Goal: Transaction & Acquisition: Purchase product/service

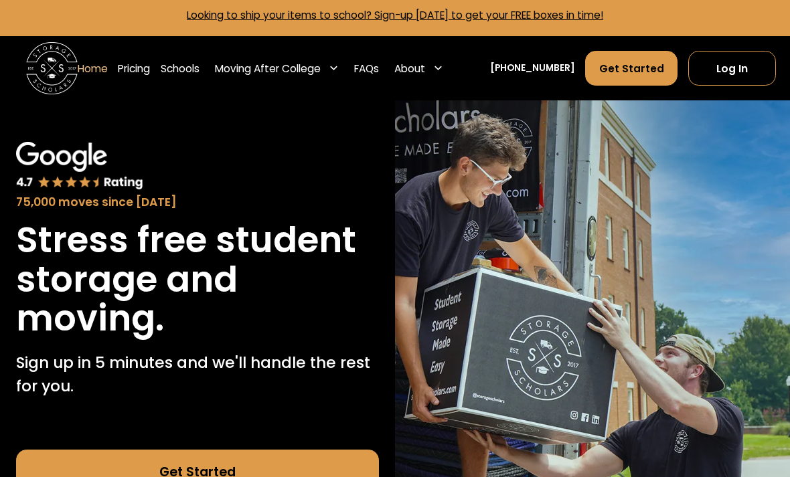
scroll to position [6, 0]
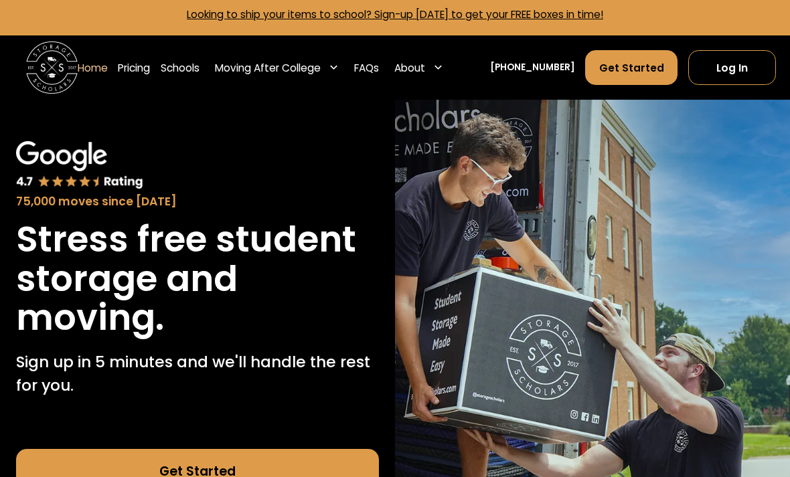
click at [68, 188] on img at bounding box center [79, 165] width 127 height 48
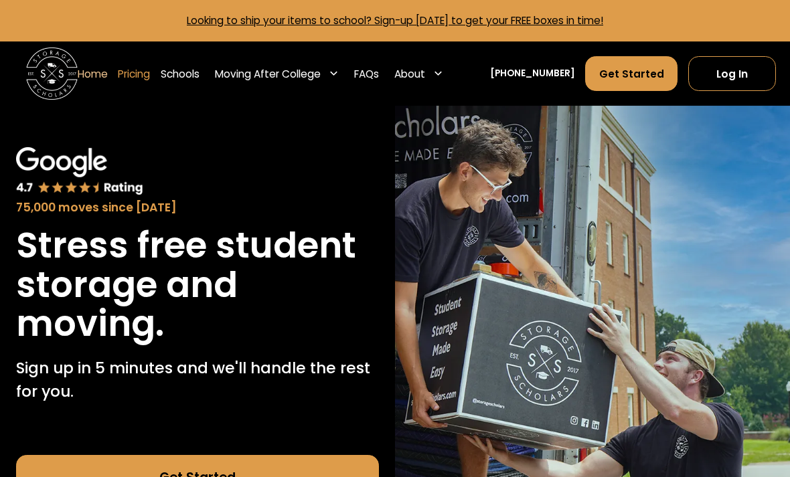
click at [131, 69] on link "Pricing" at bounding box center [134, 74] width 32 height 36
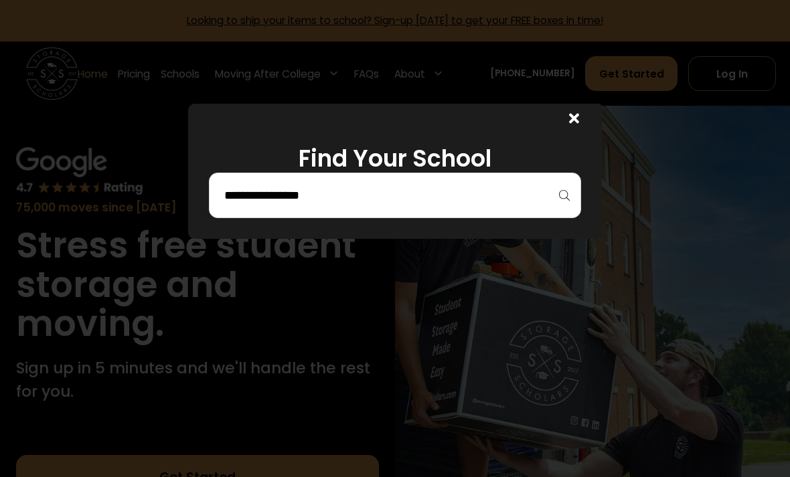
click at [98, 115] on div at bounding box center [395, 238] width 790 height 477
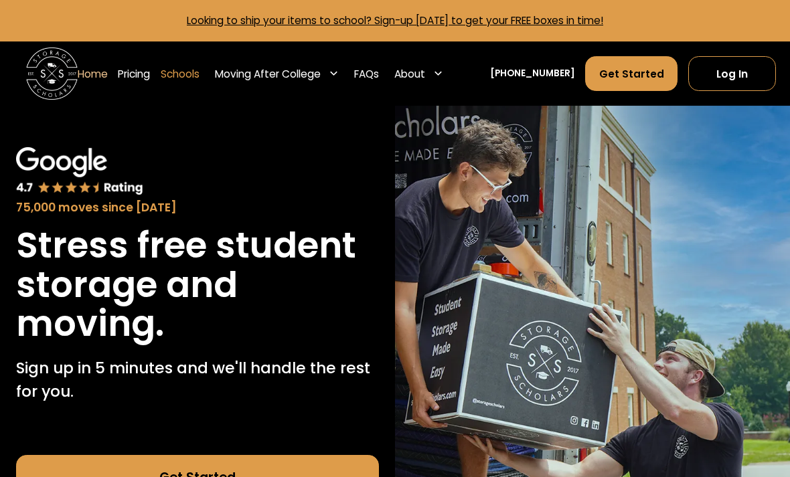
click at [173, 81] on link "Schools" at bounding box center [180, 74] width 39 height 36
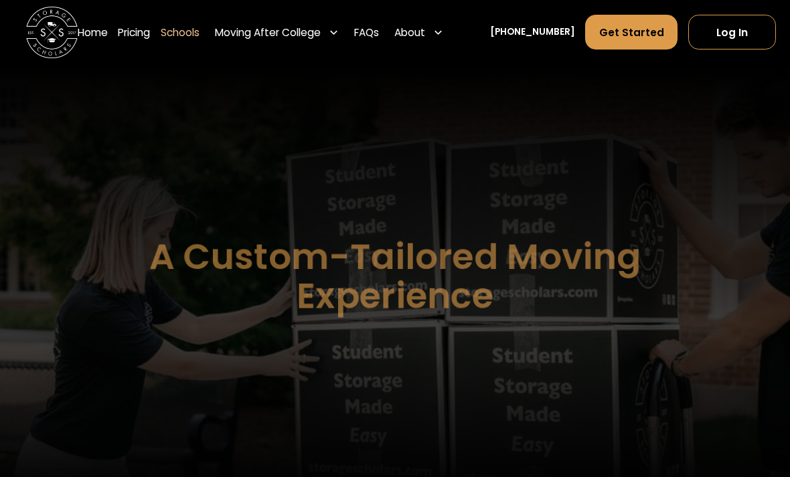
click at [139, 35] on link "Pricing" at bounding box center [134, 32] width 32 height 36
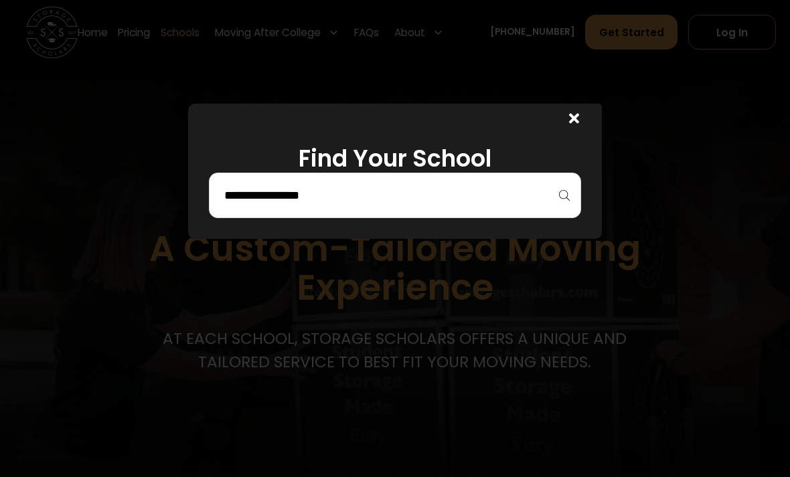
click at [249, 200] on input "search" at bounding box center [395, 195] width 345 height 23
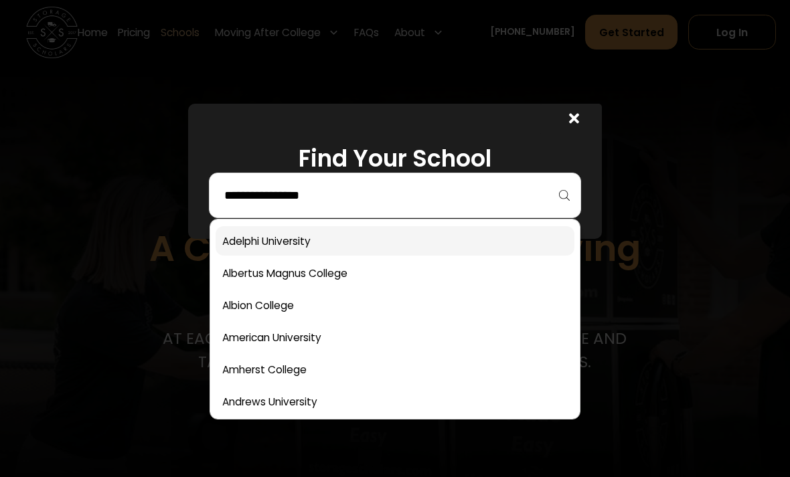
click at [245, 242] on link at bounding box center [396, 240] width 360 height 29
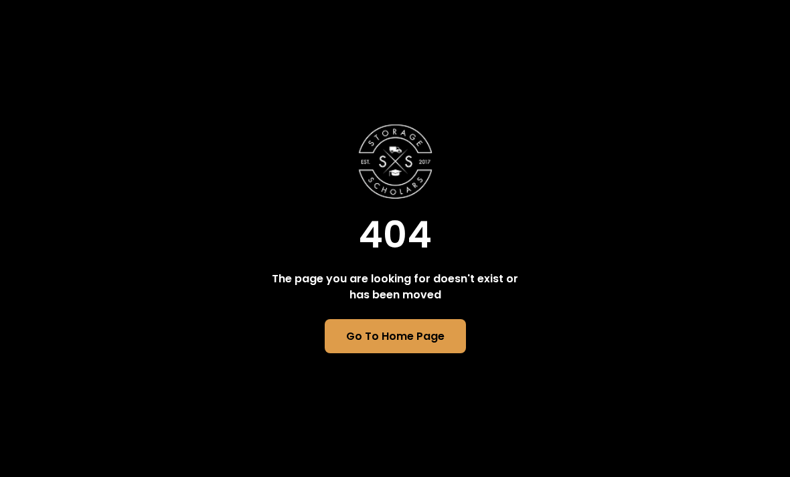
click at [350, 326] on div "404 The page you are looking for doesn't exist or has been moved Go To Home Page" at bounding box center [394, 239] width 257 height 230
click at [355, 348] on link "Go To Home Page" at bounding box center [395, 336] width 144 height 35
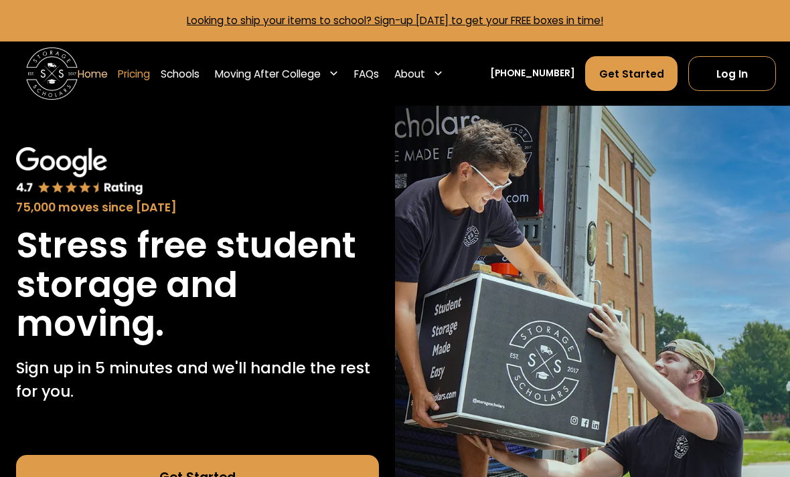
click at [136, 71] on link "Pricing" at bounding box center [134, 74] width 32 height 36
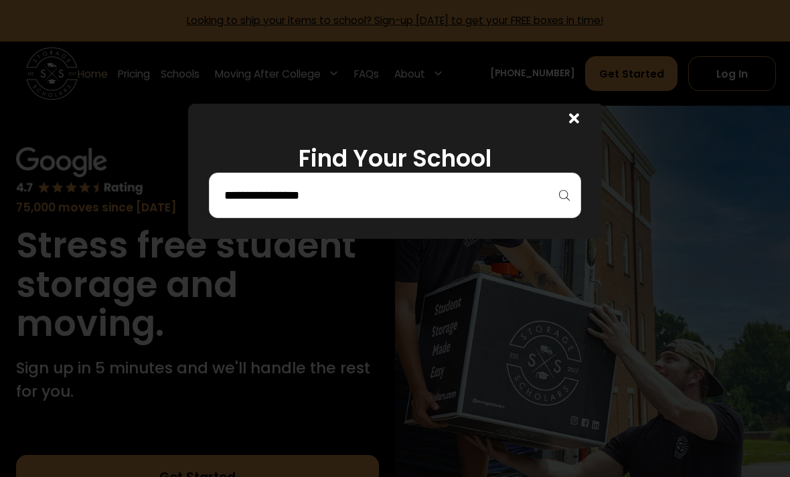
click at [234, 202] on input "search" at bounding box center [395, 195] width 345 height 23
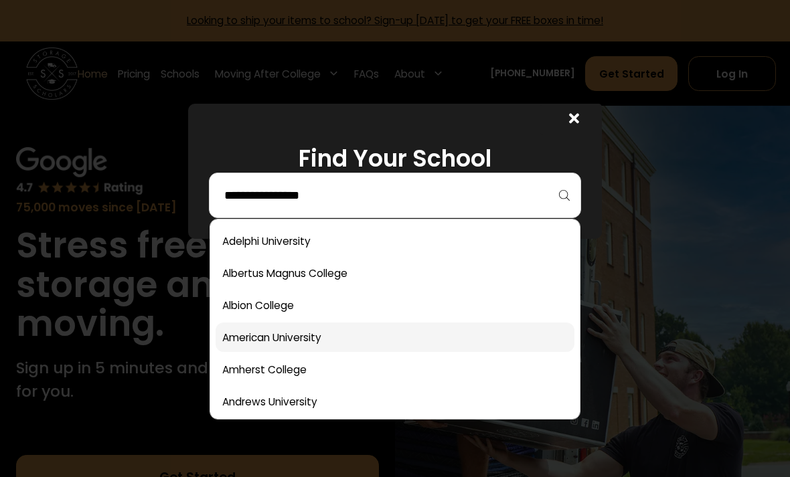
click at [270, 351] on link at bounding box center [396, 337] width 360 height 29
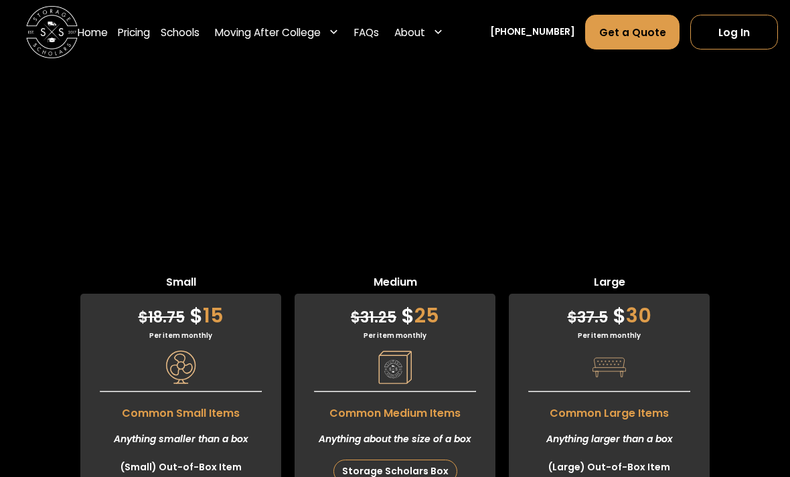
scroll to position [3081, 0]
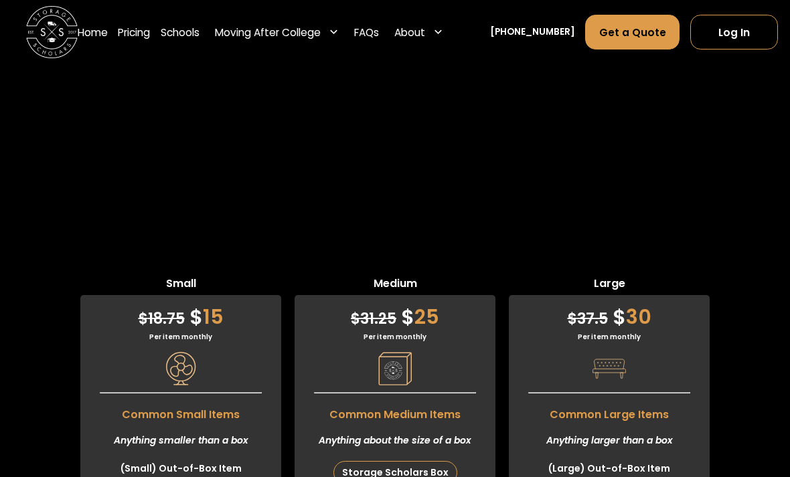
click at [465, 423] on div "Anything about the size of a box" at bounding box center [395, 440] width 201 height 35
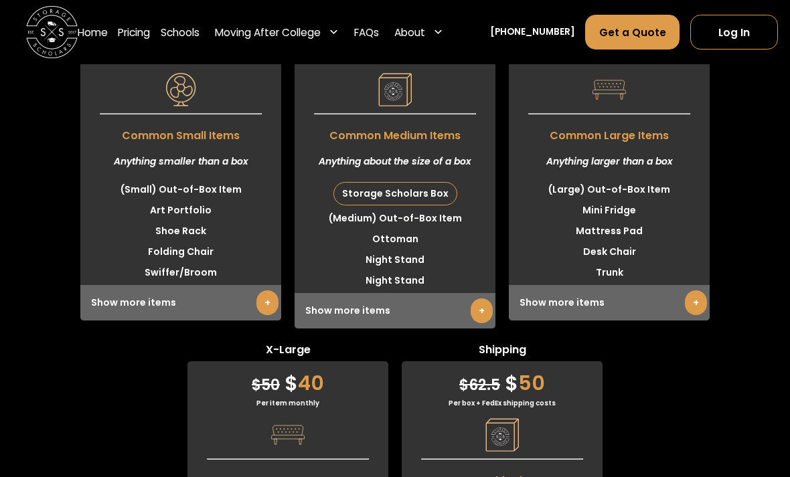
scroll to position [3363, 0]
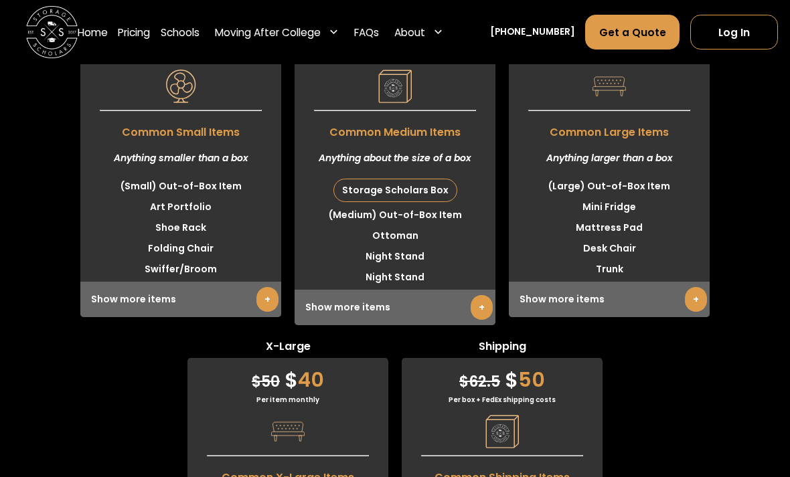
click at [348, 463] on span "Common X-Large Items" at bounding box center [287, 474] width 201 height 23
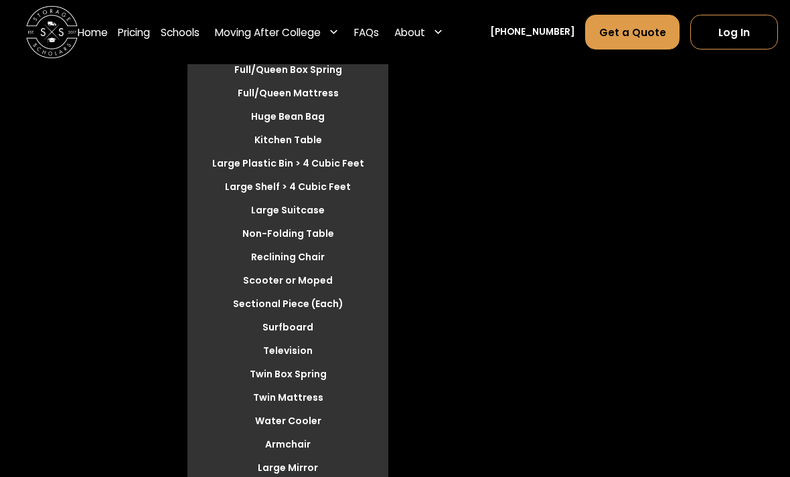
scroll to position [4022, 0]
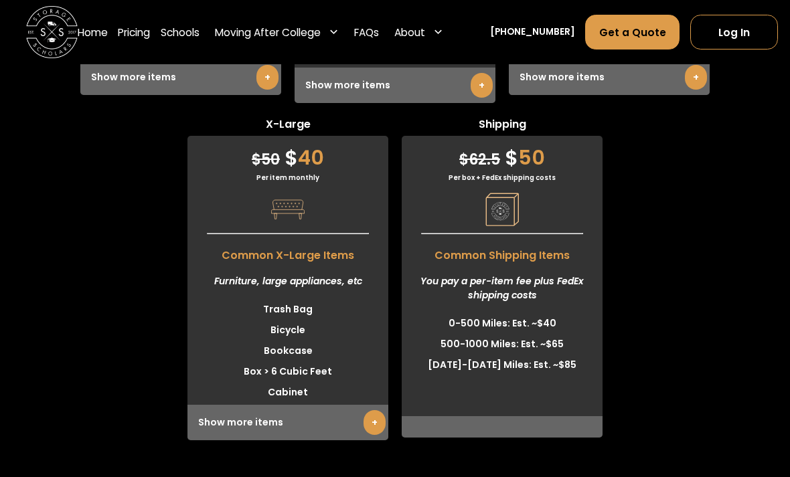
click at [372, 410] on link "+" at bounding box center [375, 422] width 22 height 25
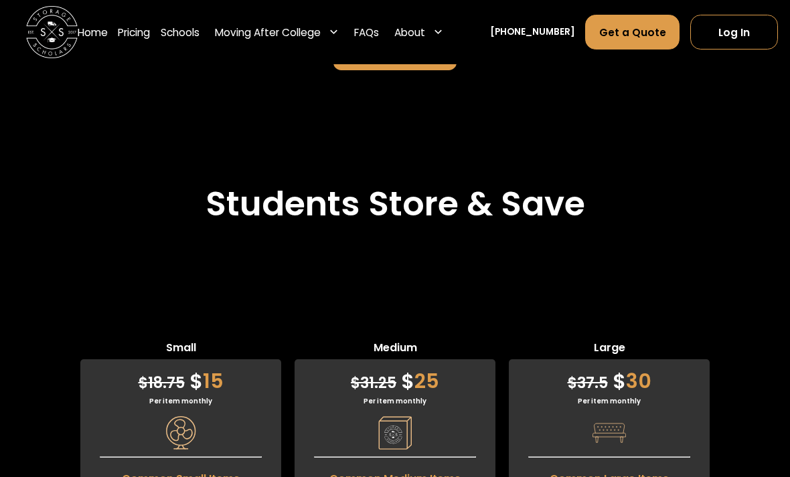
scroll to position [3025, 0]
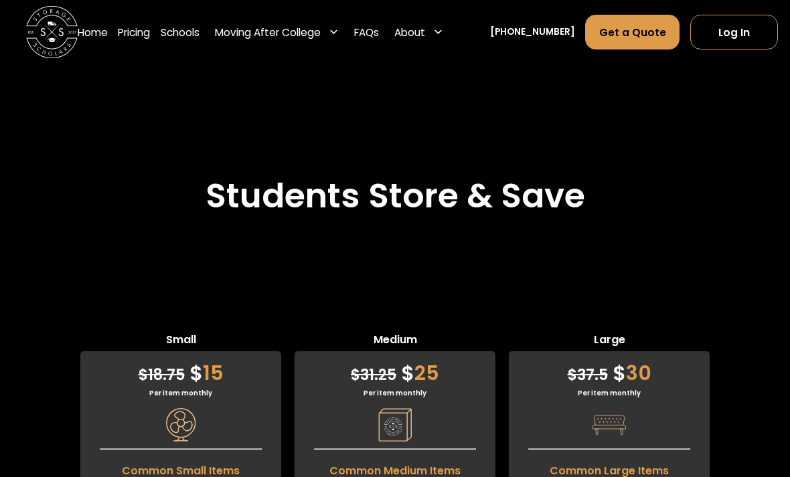
click at [412, 457] on span "Common Medium Items" at bounding box center [395, 468] width 201 height 23
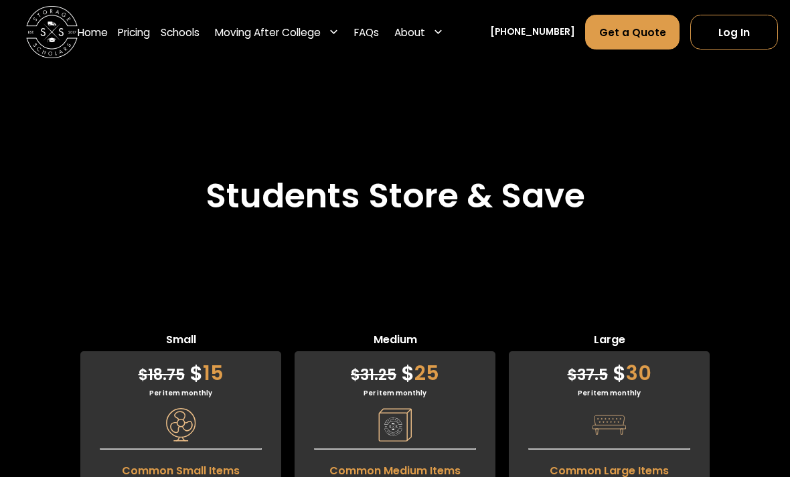
click at [443, 351] on div "$ 31.25 $ 25" at bounding box center [395, 369] width 201 height 37
click at [453, 351] on div "$ 31.25 $ 25" at bounding box center [395, 369] width 201 height 37
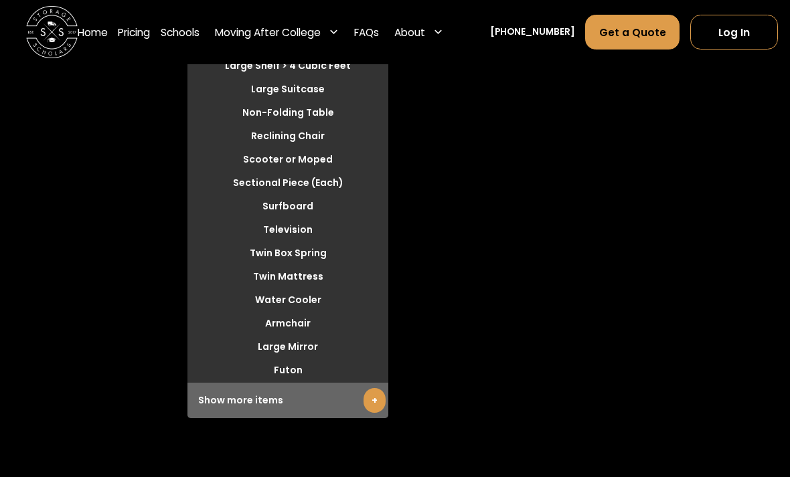
scroll to position [4149, 0]
